Goal: Navigation & Orientation: Find specific page/section

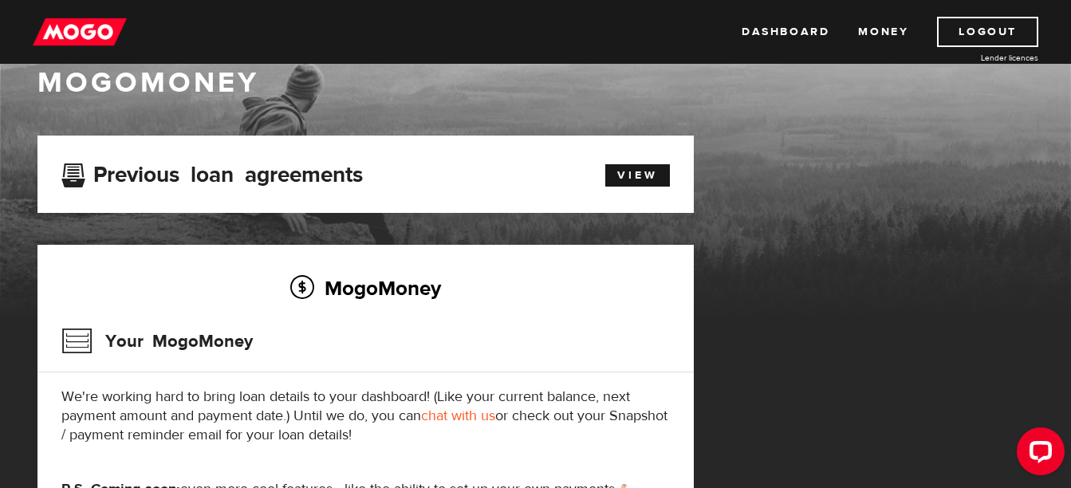
scroll to position [38, 0]
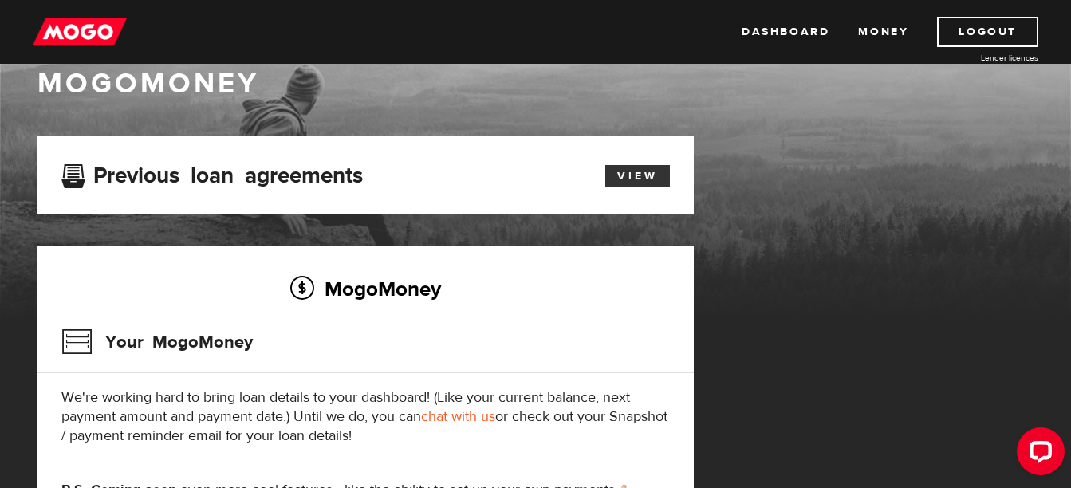
click at [640, 175] on link "View" at bounding box center [637, 176] width 65 height 22
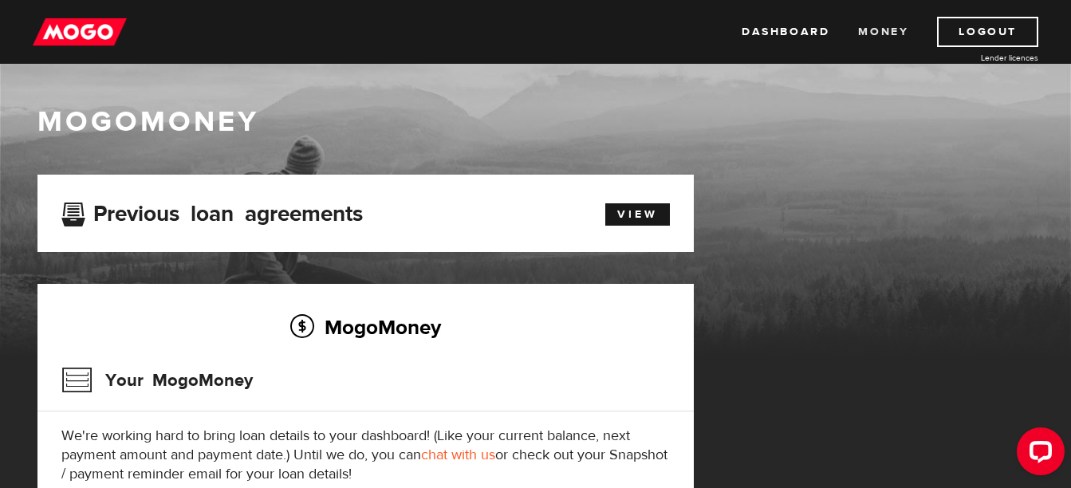
click at [881, 40] on link "Money" at bounding box center [883, 32] width 50 height 30
click at [90, 27] on img at bounding box center [80, 32] width 94 height 30
